Goal: Task Accomplishment & Management: Manage account settings

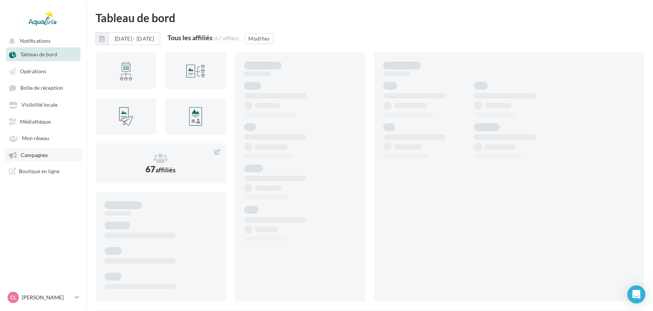
click at [49, 161] on link "Campagnes" at bounding box center [43, 155] width 77 height 14
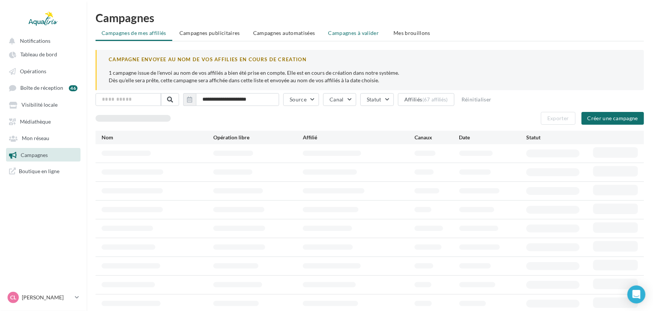
click at [357, 36] on span "Campagnes à valider" at bounding box center [353, 33] width 51 height 8
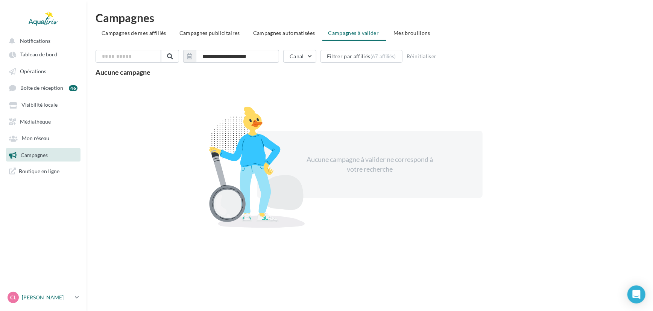
click at [36, 293] on div "CL [PERSON_NAME] [EMAIL_ADDRESS][DOMAIN_NAME]" at bounding box center [40, 297] width 64 height 11
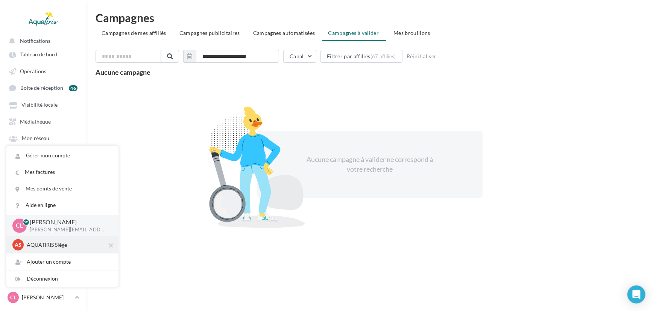
click at [44, 248] on p "AQUATIRIS Siège" at bounding box center [68, 245] width 83 height 8
